Goal: Check status

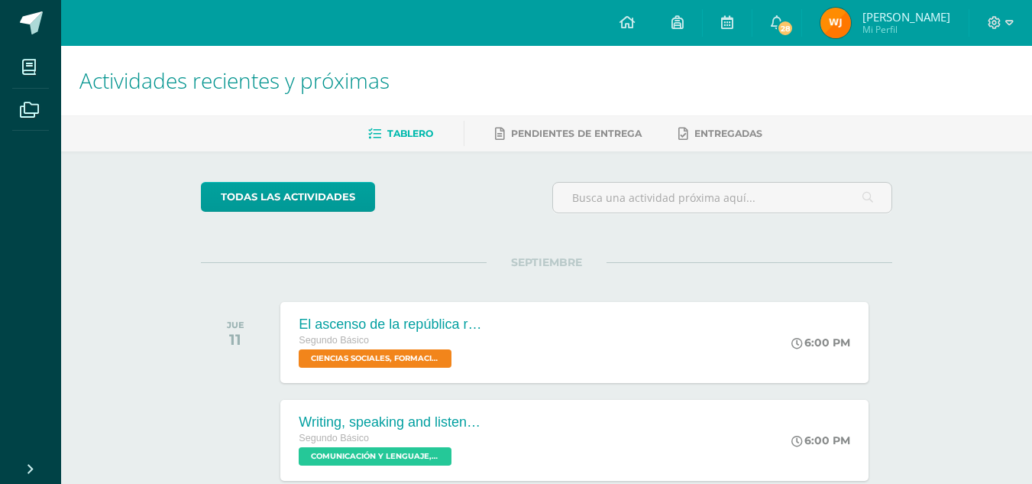
click at [835, 29] on img at bounding box center [836, 23] width 31 height 31
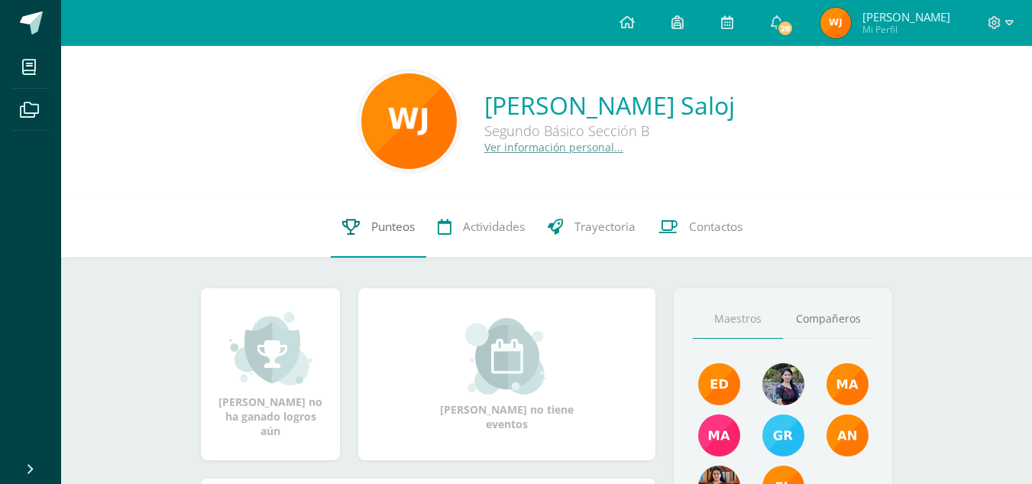
click at [387, 219] on span "Punteos" at bounding box center [393, 227] width 44 height 16
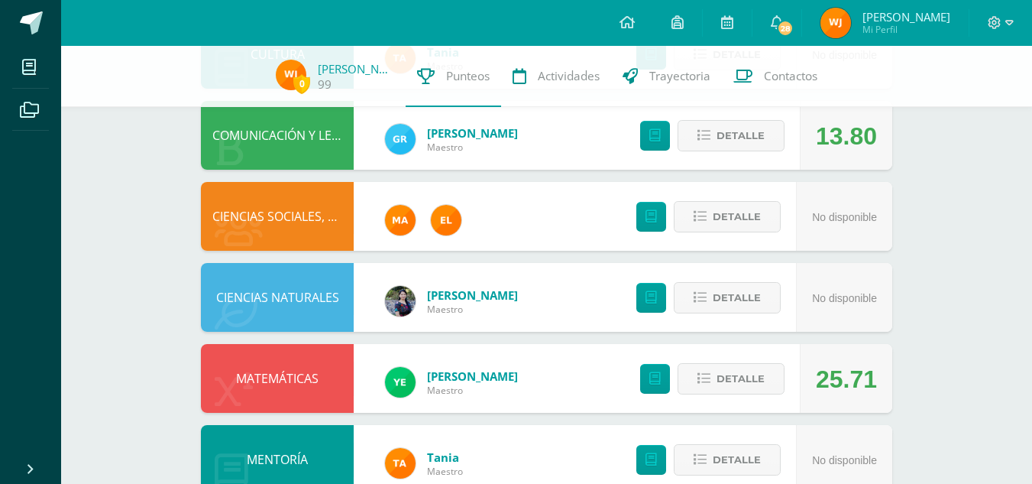
scroll to position [627, 0]
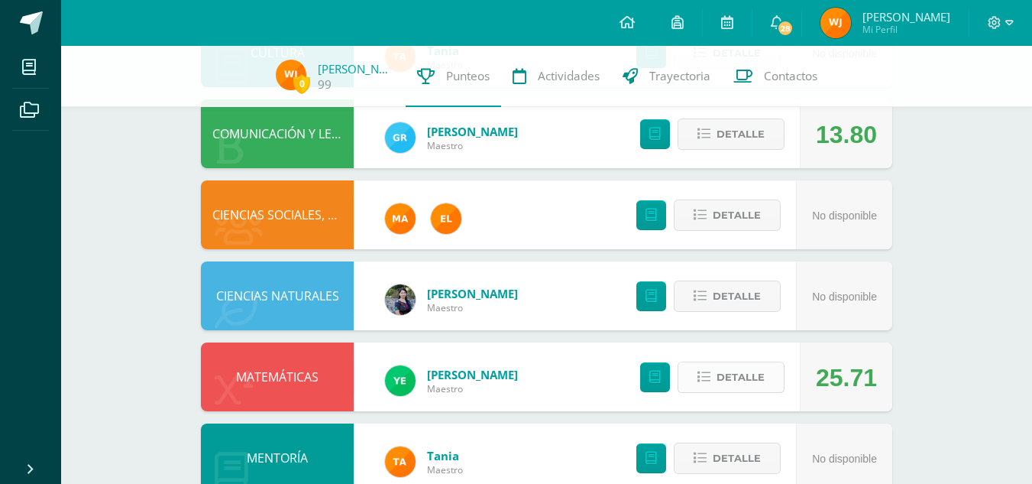
click at [733, 391] on span "Detalle" at bounding box center [741, 377] width 48 height 28
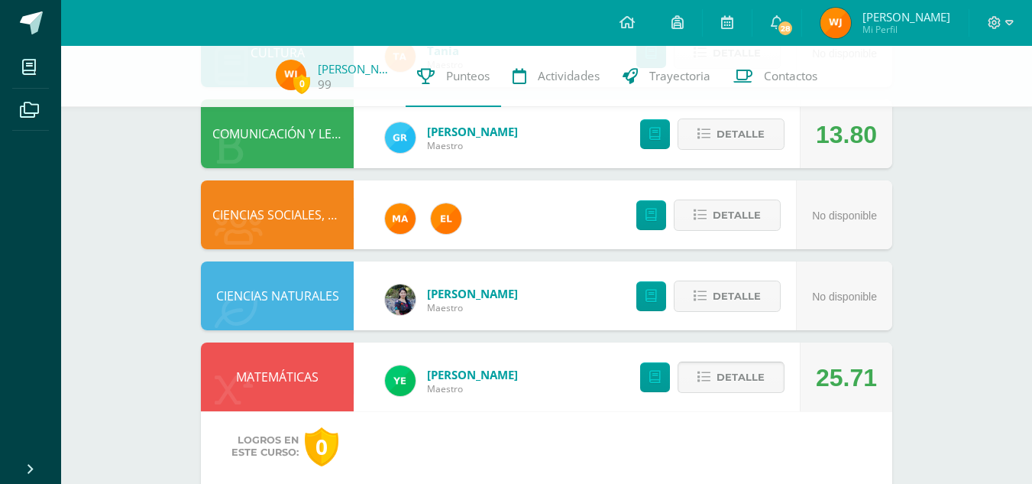
scroll to position [868, 0]
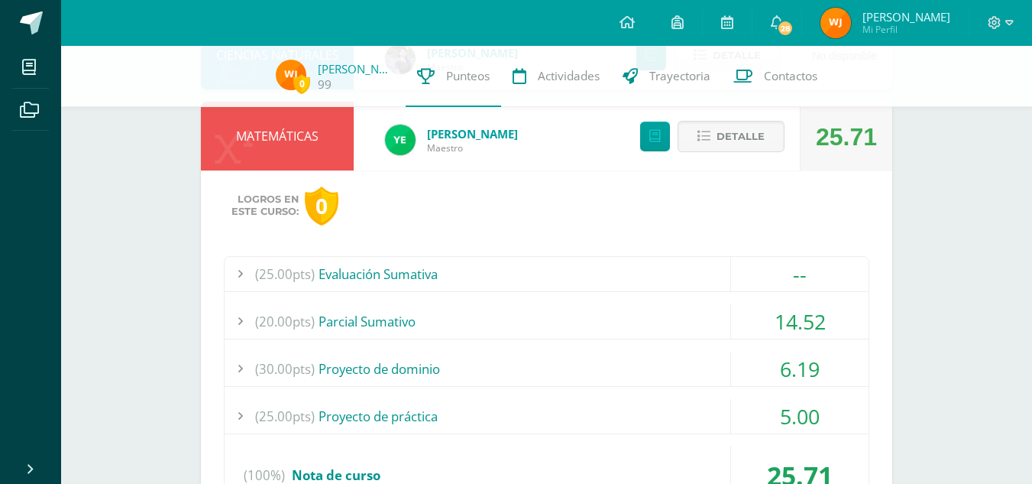
click at [646, 302] on div "(25.00pts) Evaluación Sumativa -- (25.0pts) Evaluación Sumativa" at bounding box center [547, 386] width 646 height 261
click at [630, 306] on div "(20.00pts) [GEOGRAPHIC_DATA]" at bounding box center [547, 321] width 644 height 34
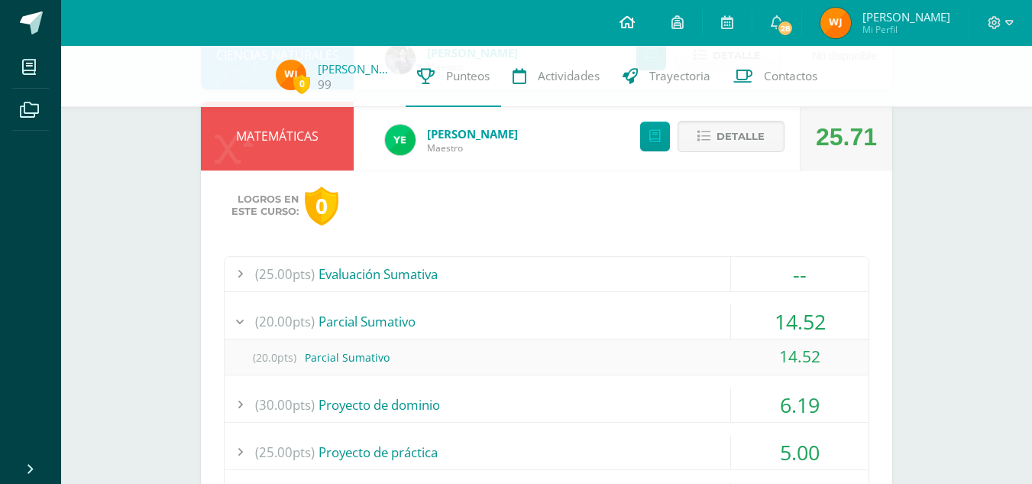
click at [620, 18] on icon at bounding box center [627, 22] width 15 height 14
